Goal: Navigation & Orientation: Understand site structure

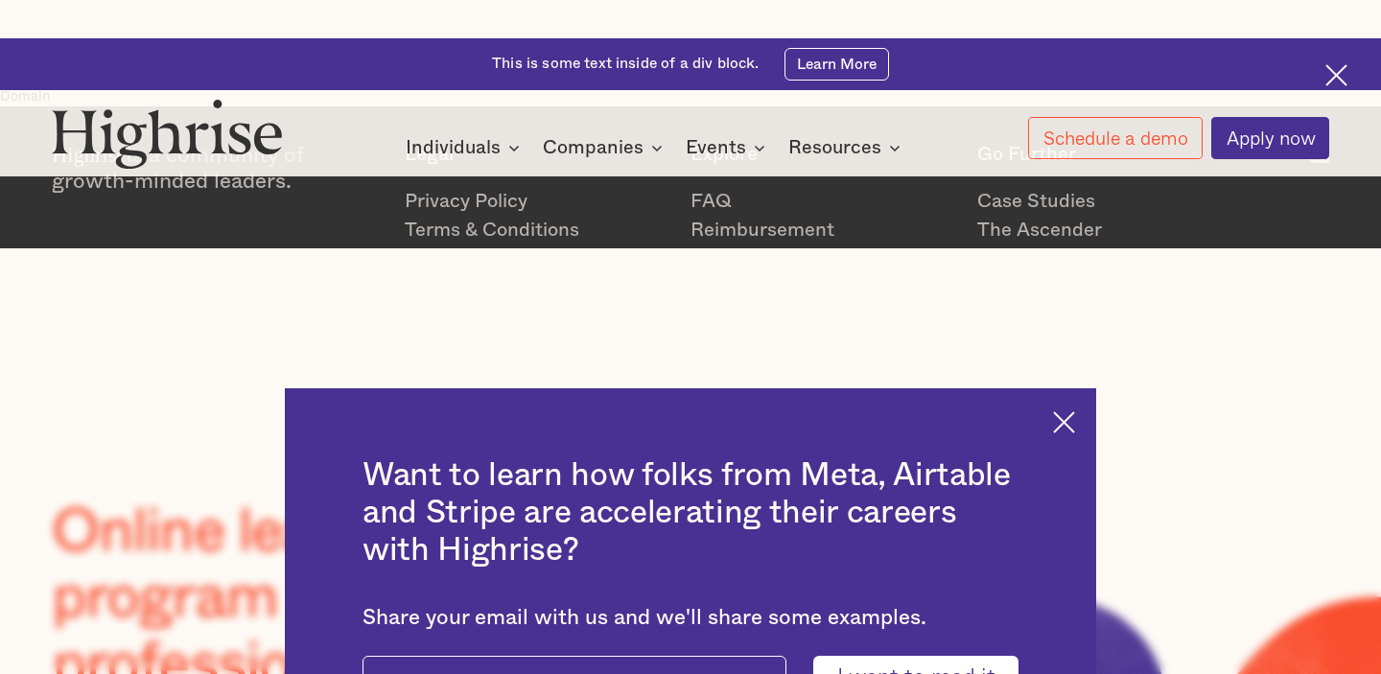
click at [1058, 411] on img at bounding box center [1064, 422] width 22 height 22
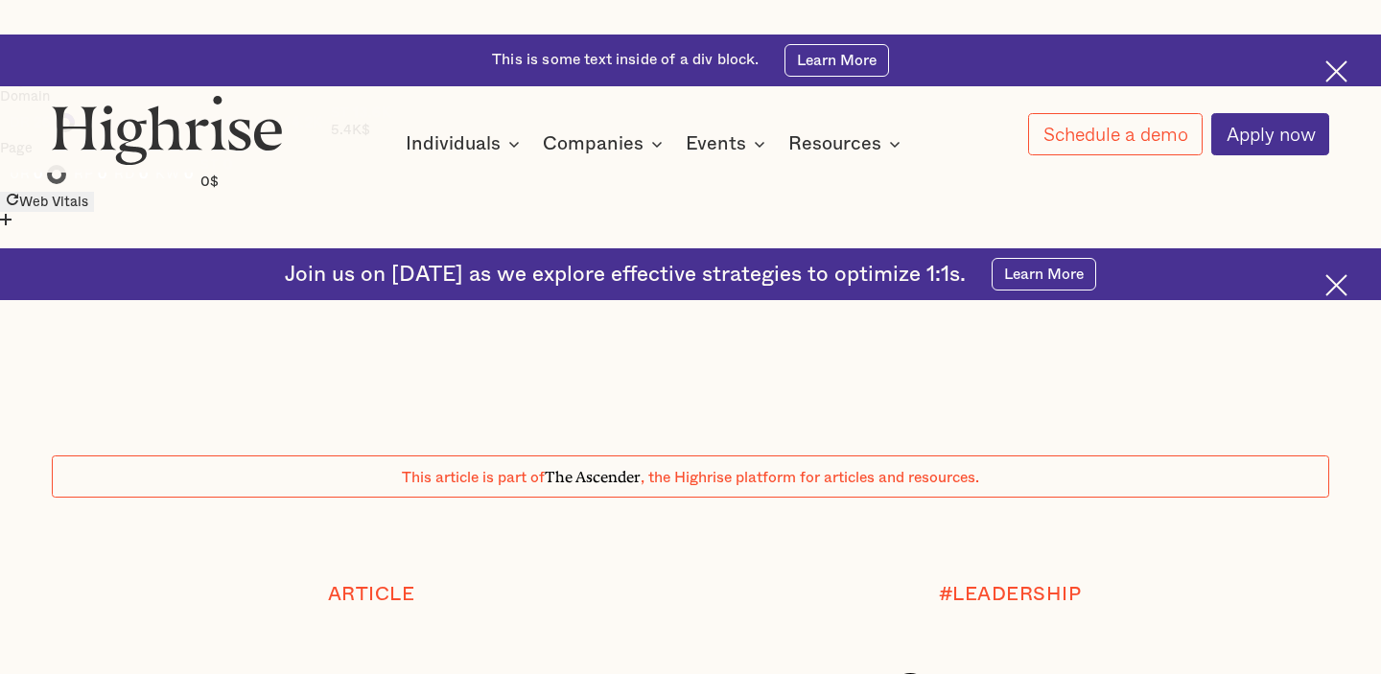
scroll to position [15656, 0]
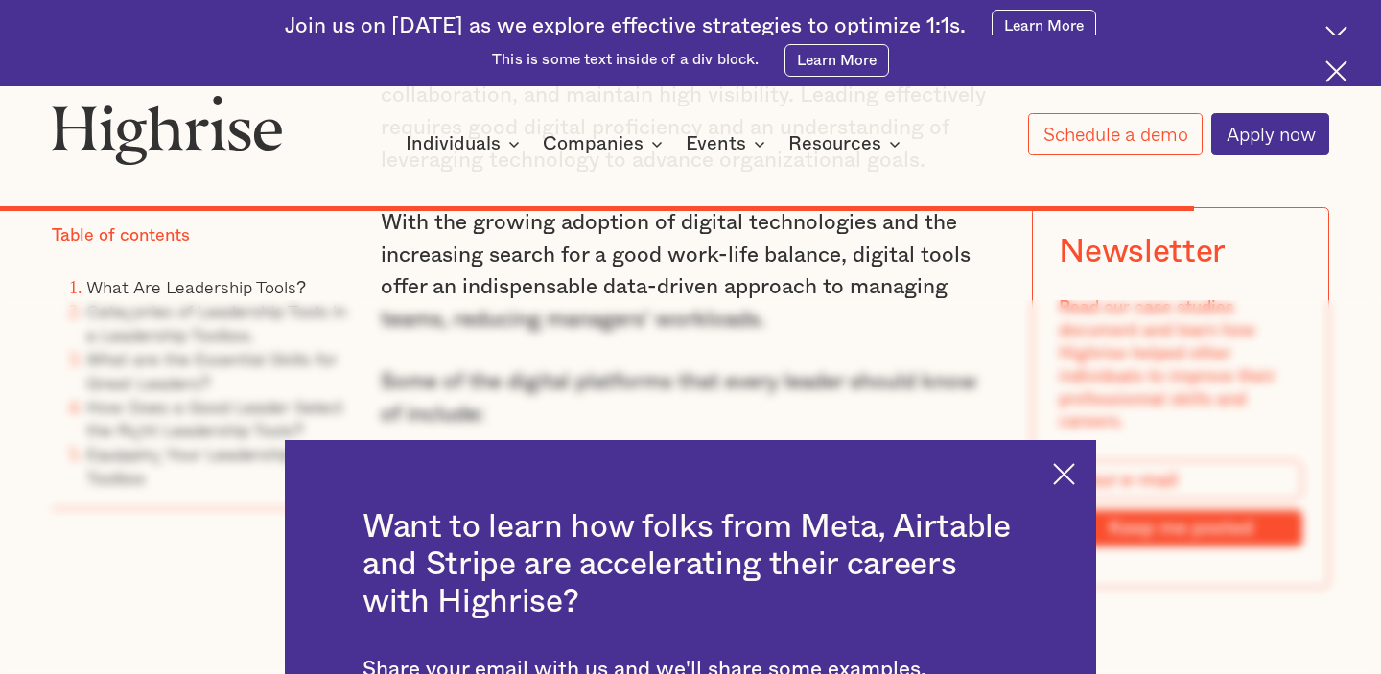
click at [1053, 463] on img at bounding box center [1064, 474] width 22 height 22
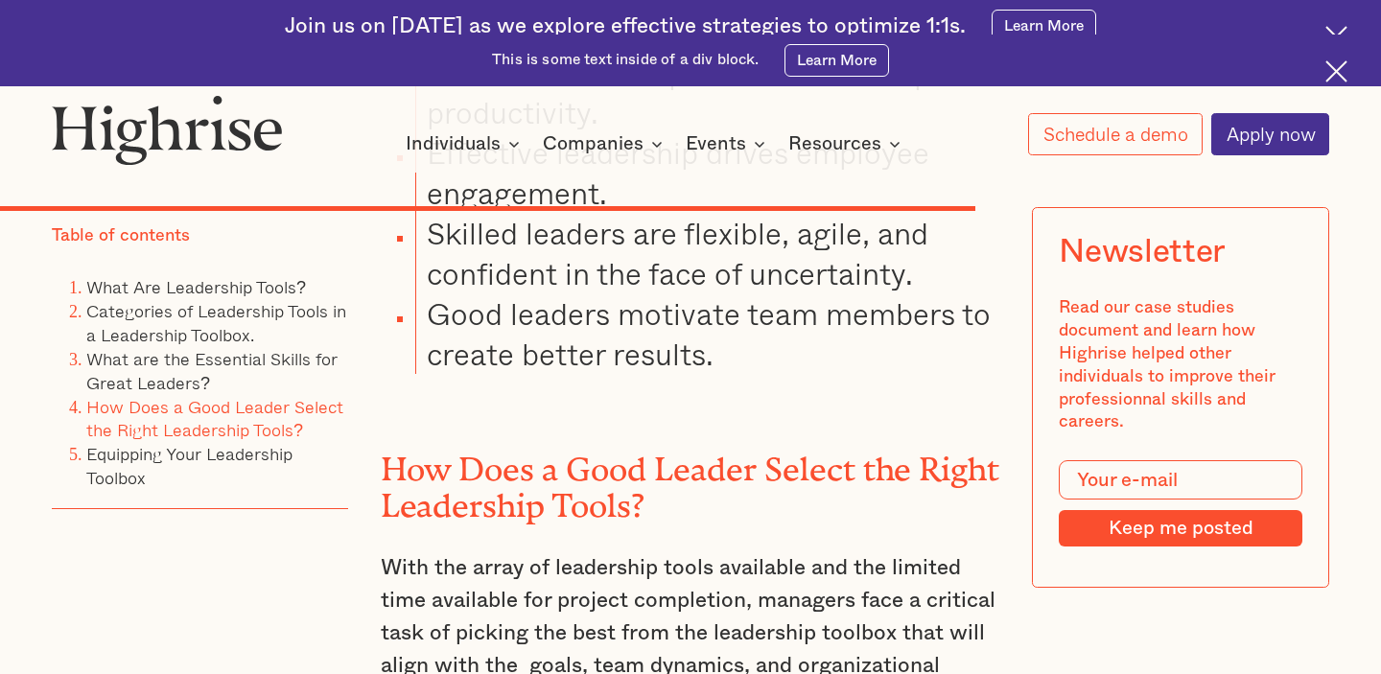
scroll to position [13049, 0]
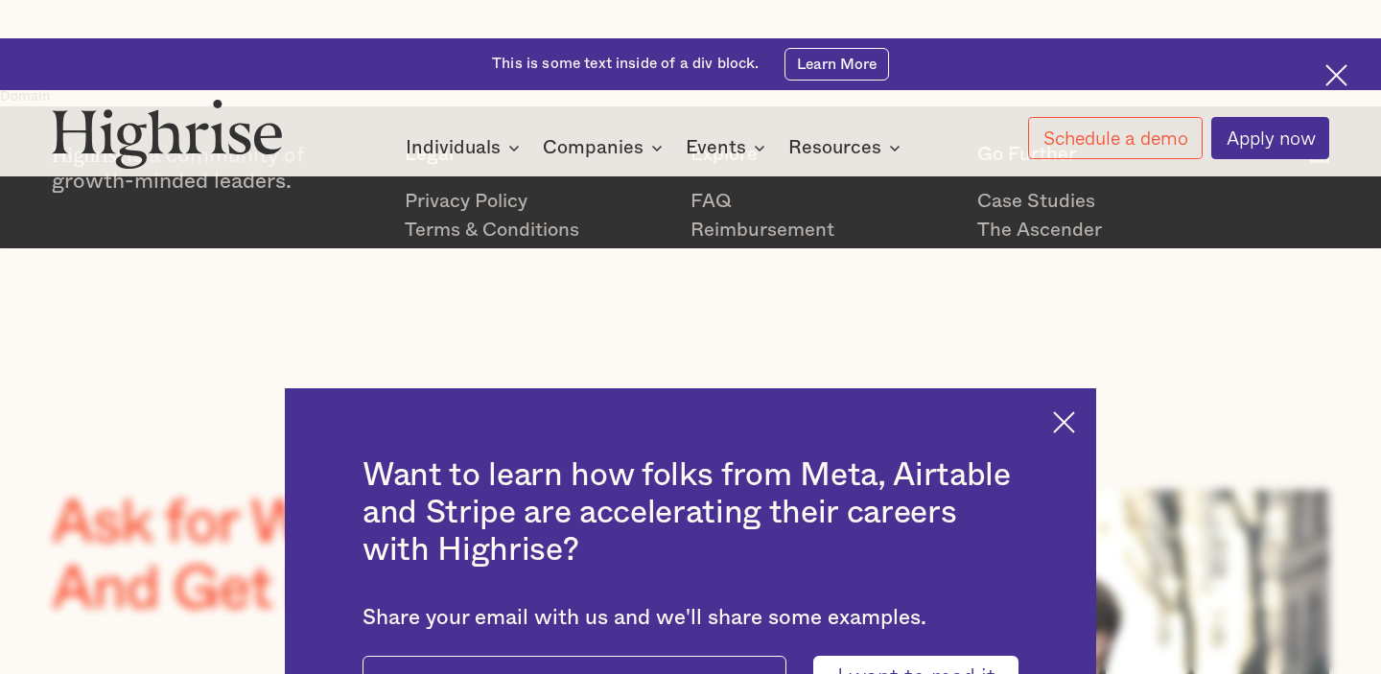
click at [1033, 388] on div "Want to learn how folks from Meta, Airtable and Stripe are accelerating their c…" at bounding box center [690, 585] width 811 height 394
click at [1058, 411] on img at bounding box center [1064, 422] width 22 height 22
